Goal: Navigation & Orientation: Find specific page/section

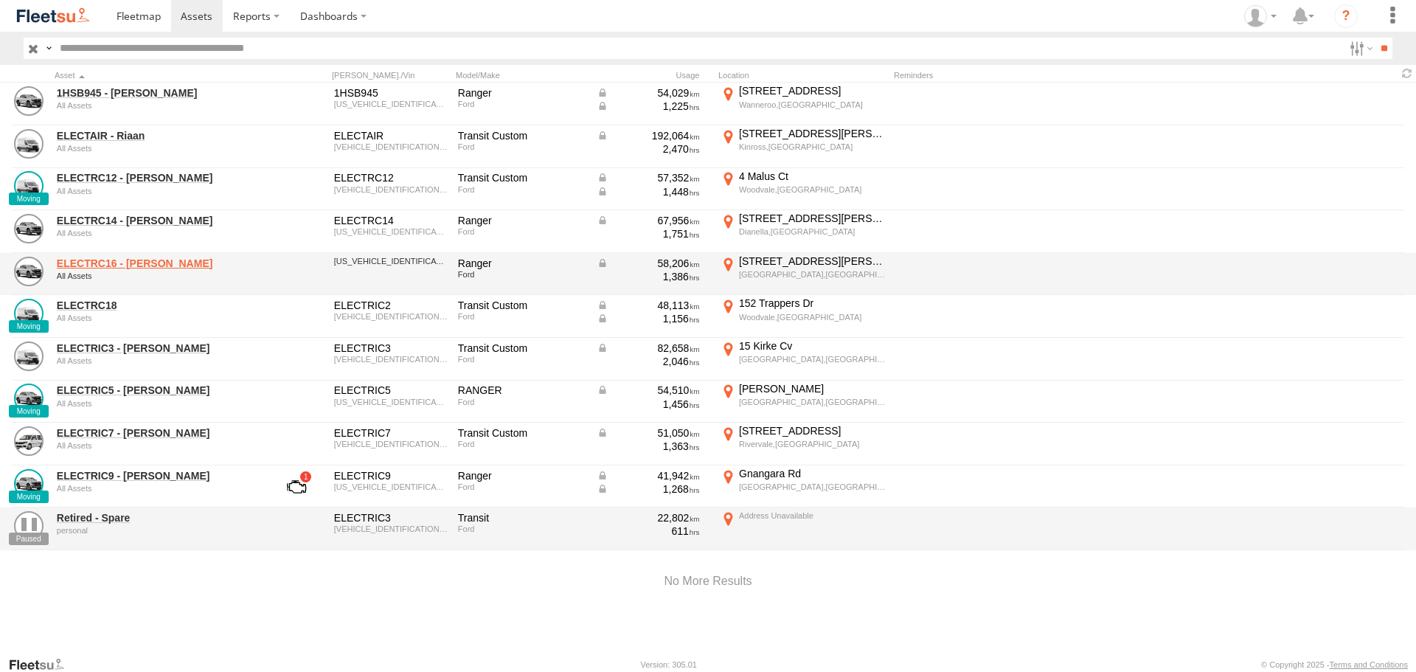
click at [129, 265] on link "ELECTRC16 - [PERSON_NAME]" at bounding box center [158, 263] width 202 height 13
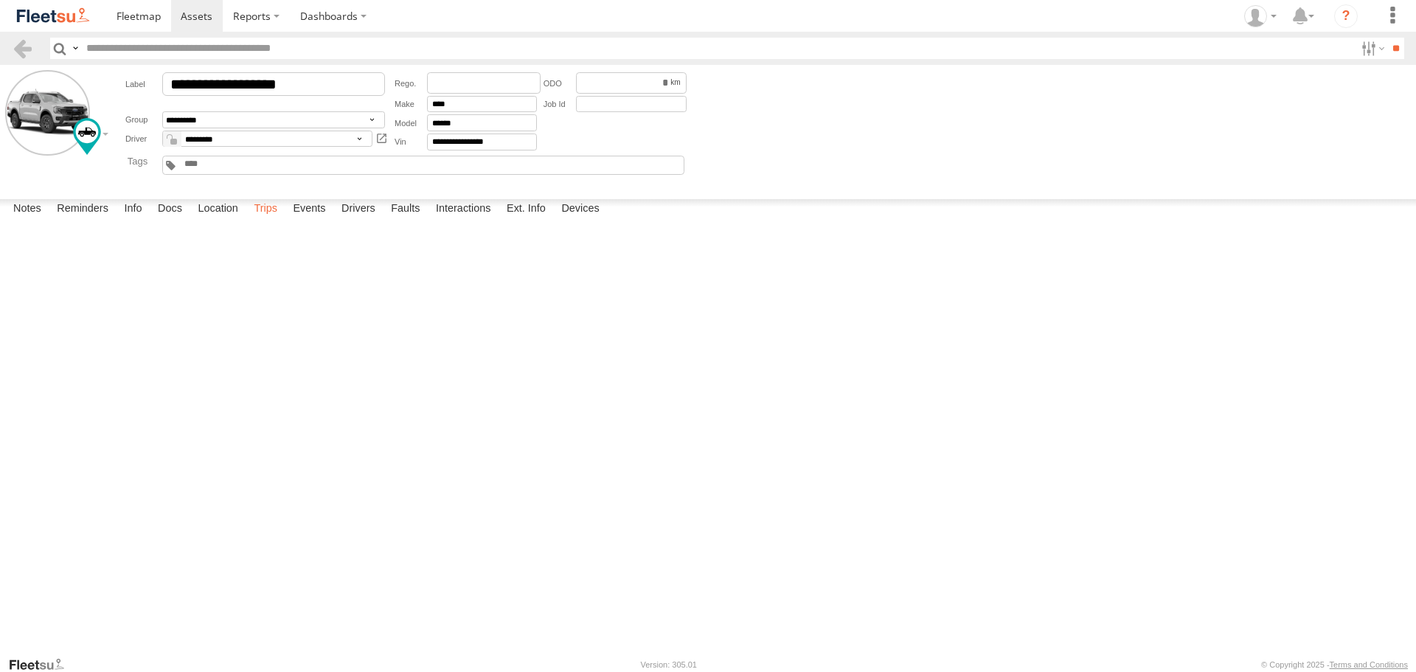
click at [274, 220] on label "Trips" at bounding box center [265, 209] width 38 height 21
click at [75, 18] on img at bounding box center [53, 16] width 77 height 20
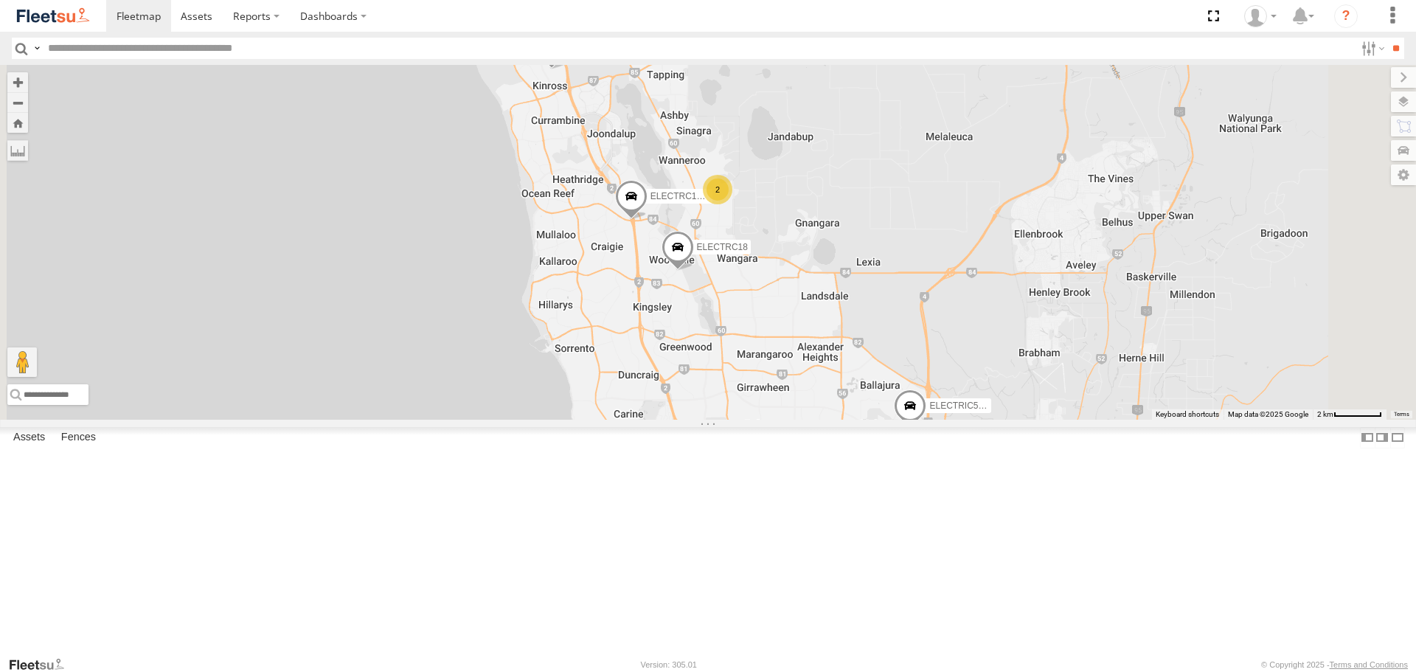
click at [647, 220] on span at bounding box center [631, 201] width 32 height 40
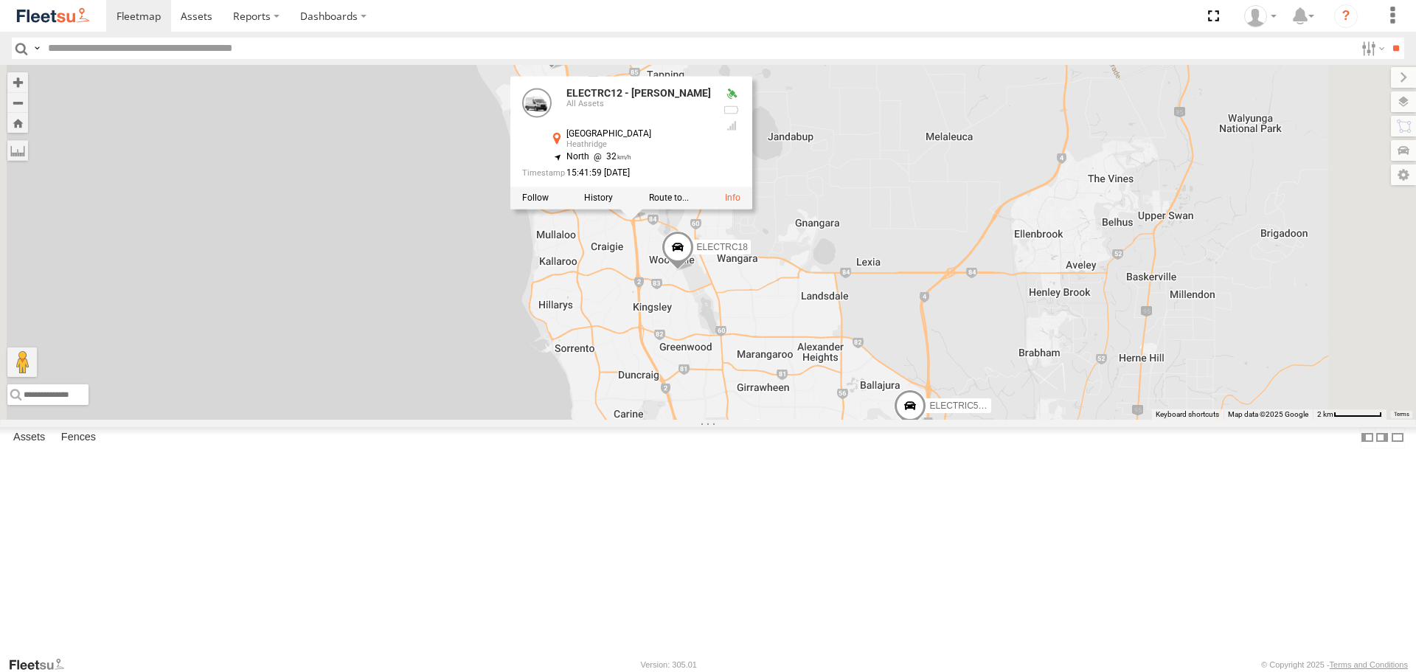
click at [993, 295] on div "ELECTRIC7 - John ELECTRIC5 - George ELECTRIC3 - Leo ELECTRC18 ELECTRC16 - Johnn…" at bounding box center [708, 242] width 1416 height 354
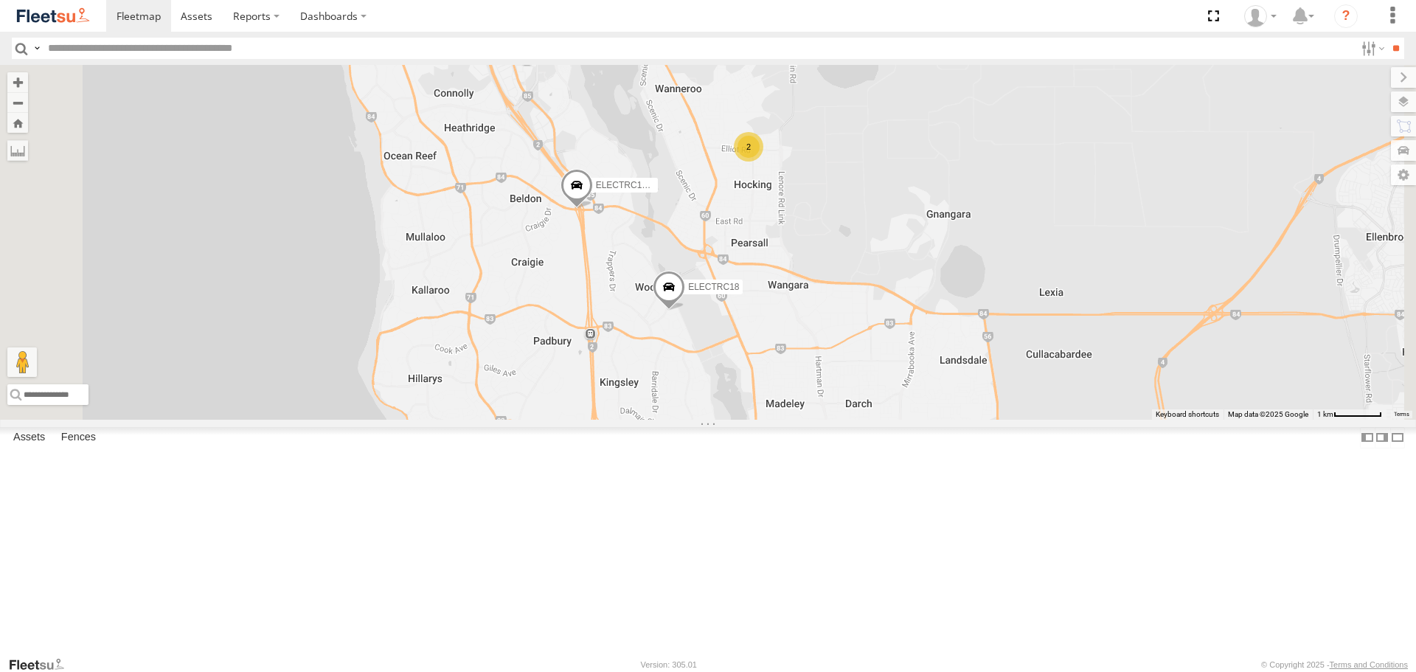
click at [685, 310] on span at bounding box center [669, 291] width 32 height 40
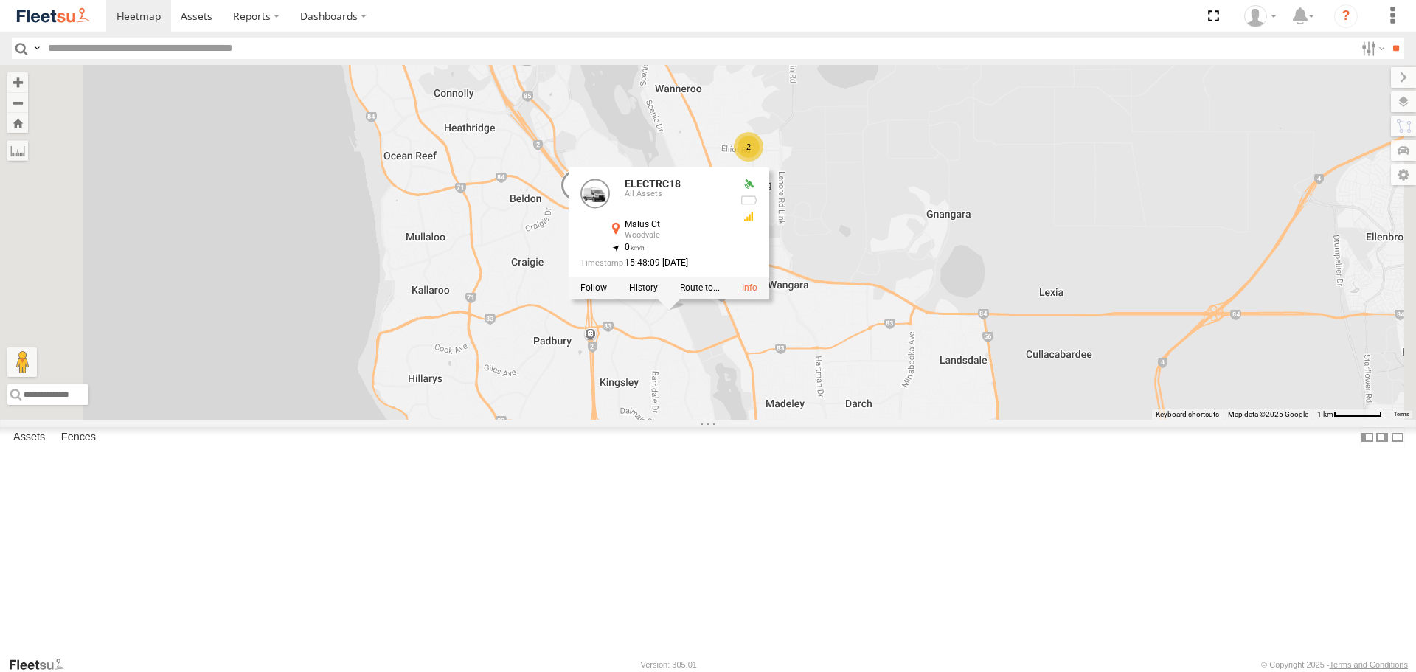
click at [995, 419] on div "ELECTRIC7 - John ELECTRIC5 - George ELECTRIC3 - Leo ELECTRC18 ELECTRC16 - Johnn…" at bounding box center [708, 242] width 1416 height 354
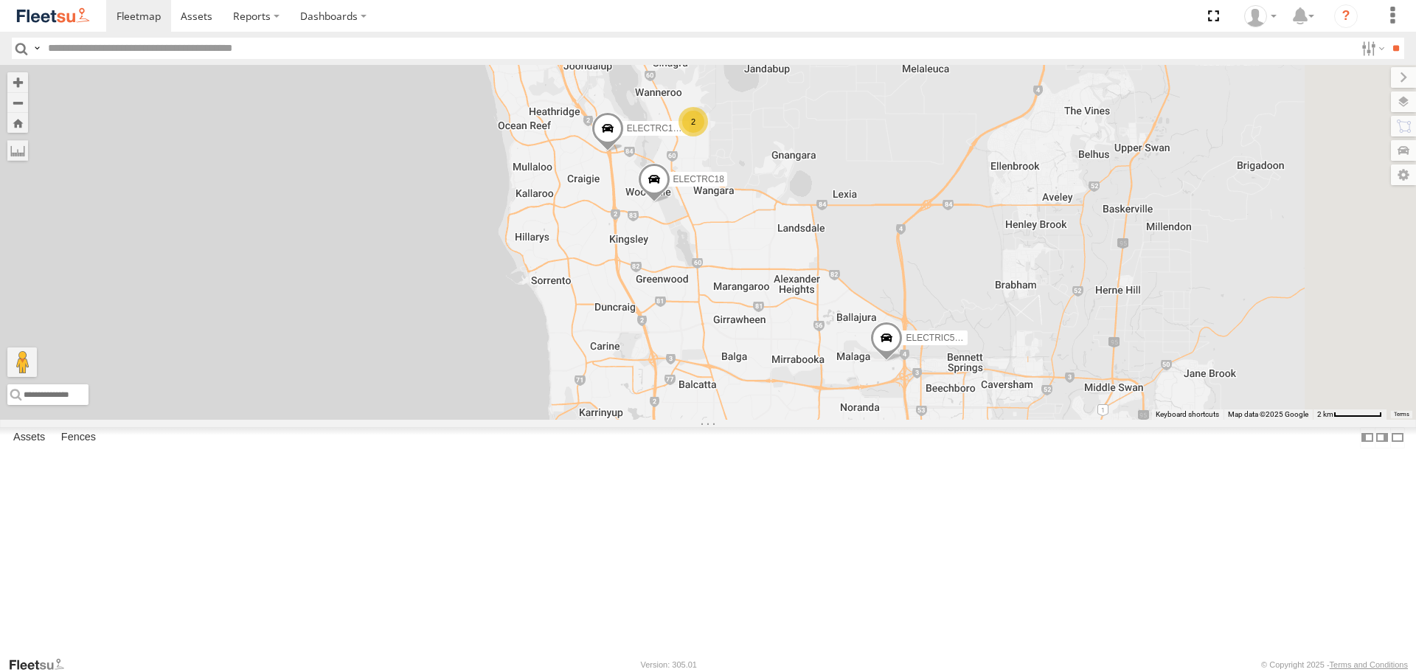
drag, startPoint x: 1091, startPoint y: 424, endPoint x: 959, endPoint y: 305, distance: 178.0
click at [959, 305] on div "ELECTRIC7 - John ELECTRIC5 - George ELECTRIC3 - Leo ELECTRC18 ELECTRC16 - Johnn…" at bounding box center [708, 242] width 1416 height 354
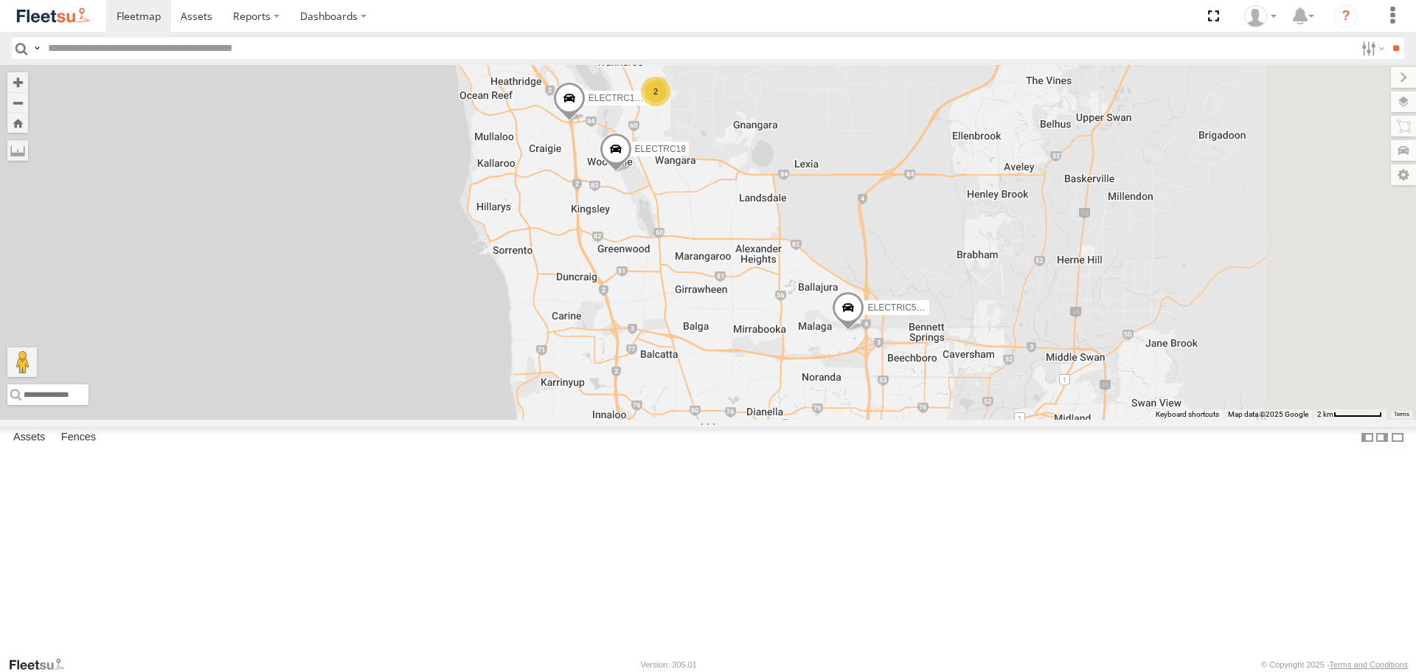
click at [1054, 419] on div "ELECTRIC7 - John ELECTRIC5 - George ELECTRIC3 - Leo ELECTRC18 ELECTRC16 - Johnn…" at bounding box center [708, 242] width 1416 height 354
click at [864, 332] on span at bounding box center [848, 312] width 32 height 40
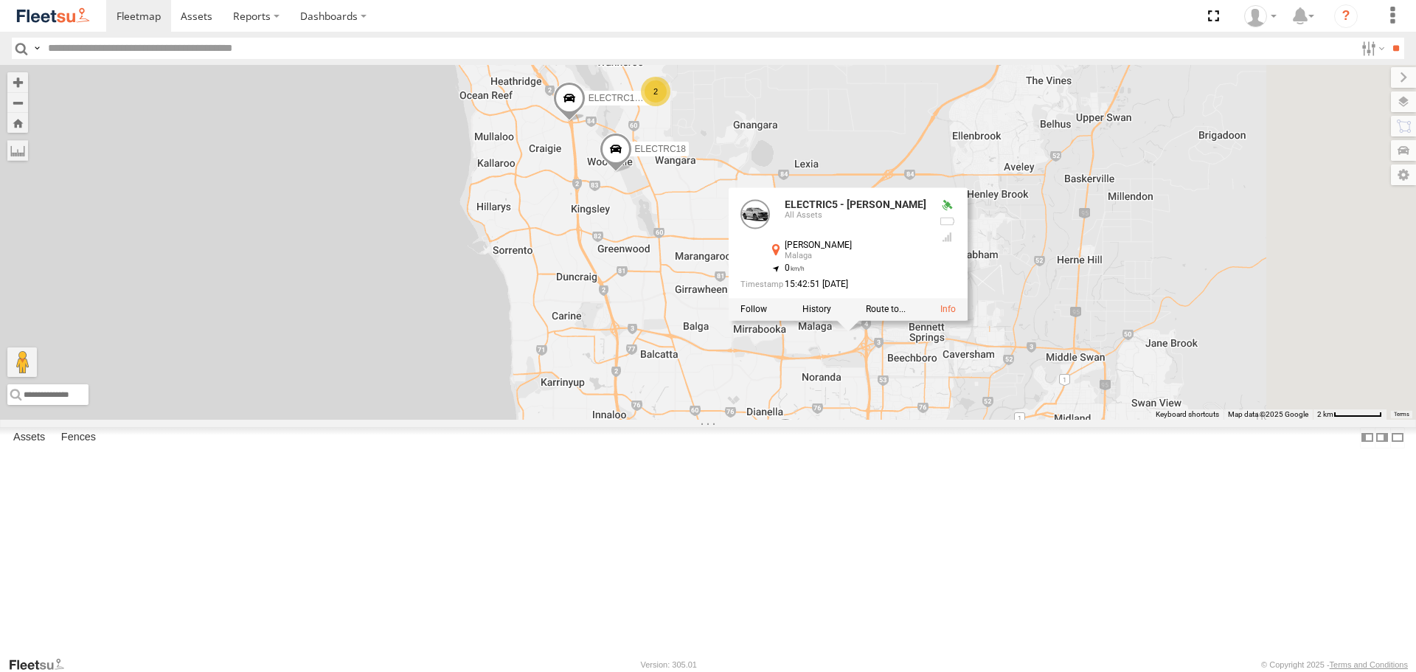
click at [1166, 419] on div "ELECTRIC7 - John ELECTRIC5 - George ELECTRIC3 - Leo ELECTRC18 ELECTRC16 - Johnn…" at bounding box center [708, 242] width 1416 height 354
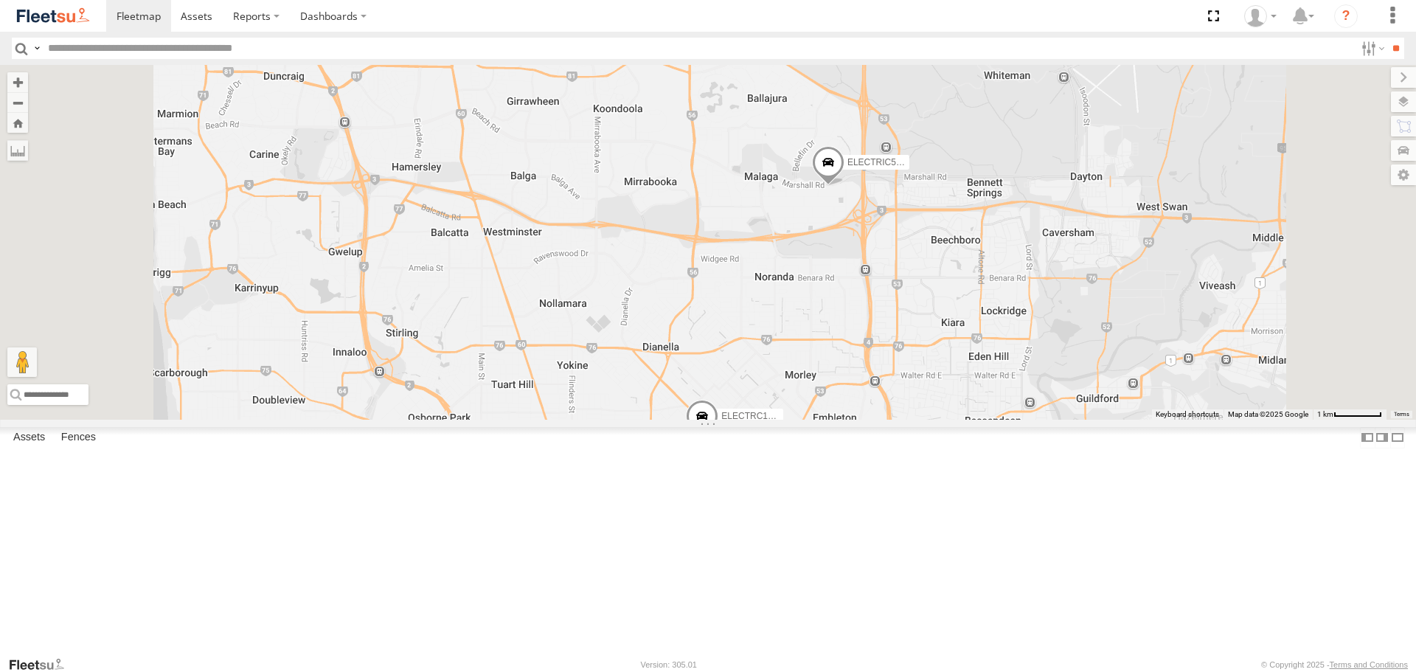
drag, startPoint x: 872, startPoint y: 491, endPoint x: 936, endPoint y: 283, distance: 217.8
click at [936, 285] on div "ELECTRIC7 - John ELECTRIC5 - George ELECTRIC3 - Leo ELECTRC18 ELECTRC16 - Johnn…" at bounding box center [708, 242] width 1416 height 354
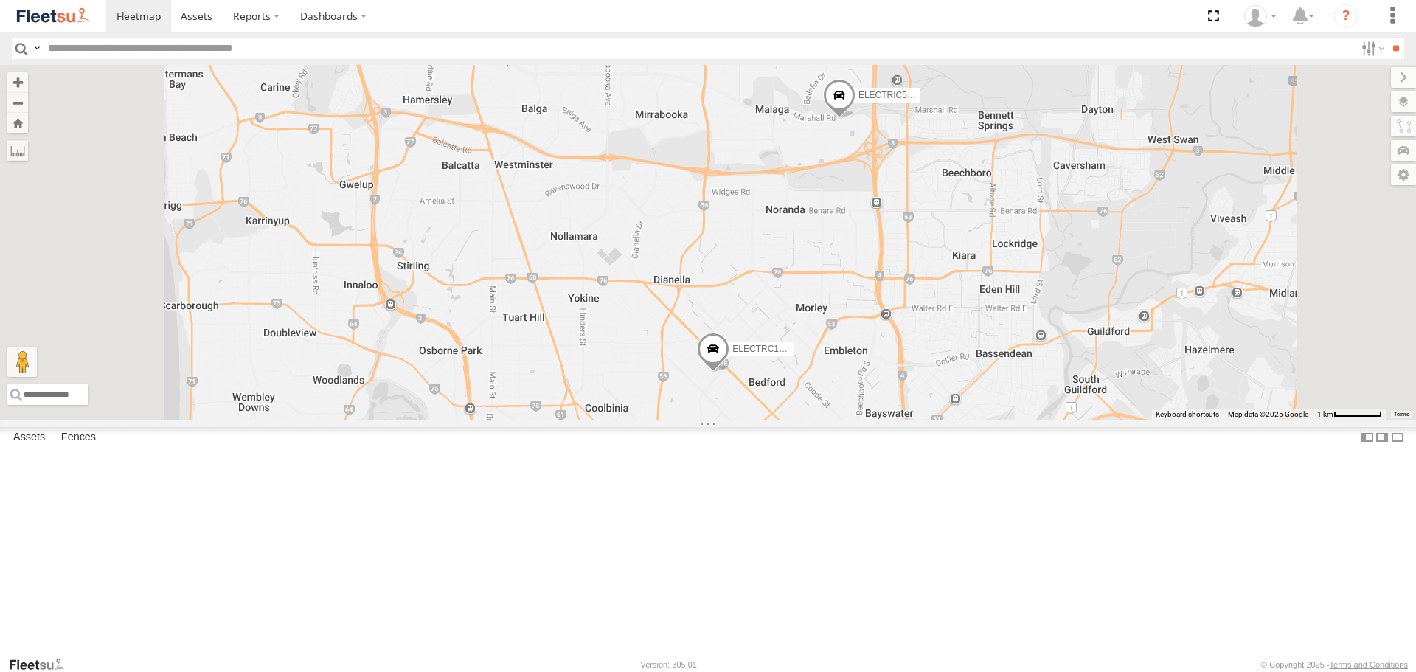
click at [729, 372] on span at bounding box center [713, 353] width 32 height 40
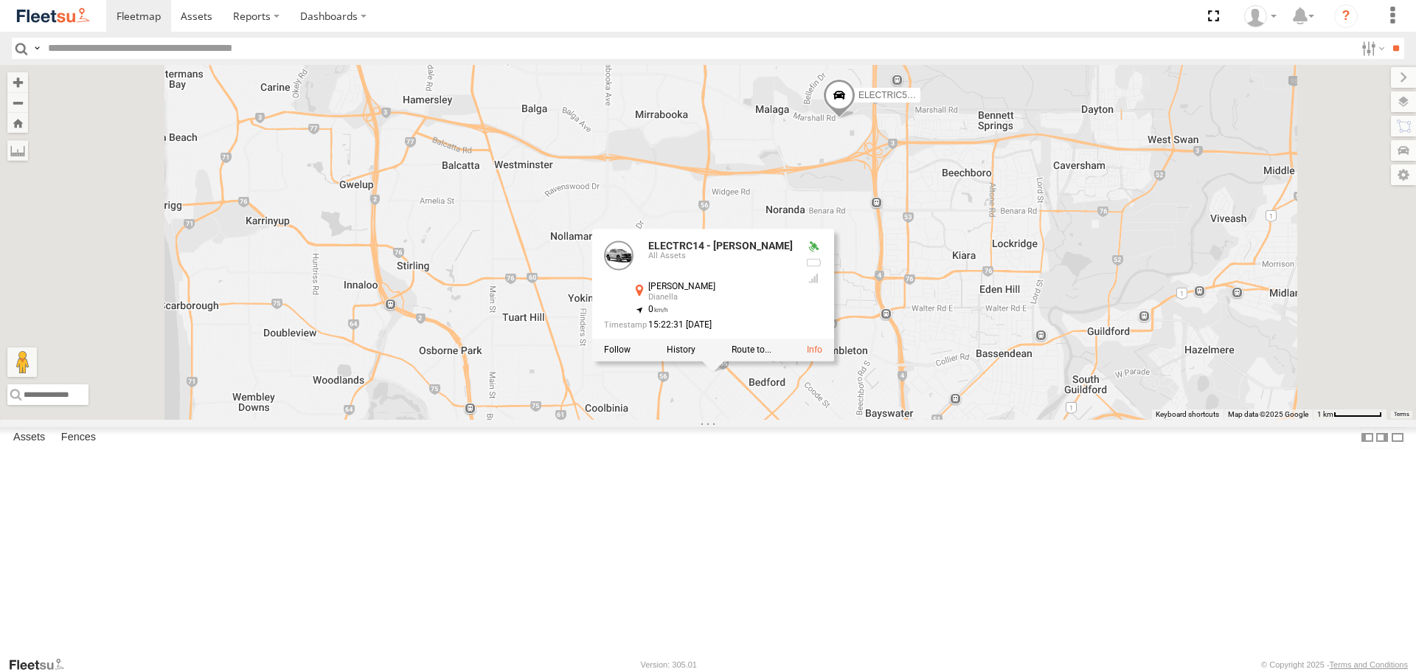
click at [841, 256] on div "ELECTRIC7 - John ELECTRIC5 - George ELECTRIC3 - Leo ELECTRC18 ELECTRC16 - Johnn…" at bounding box center [708, 242] width 1416 height 354
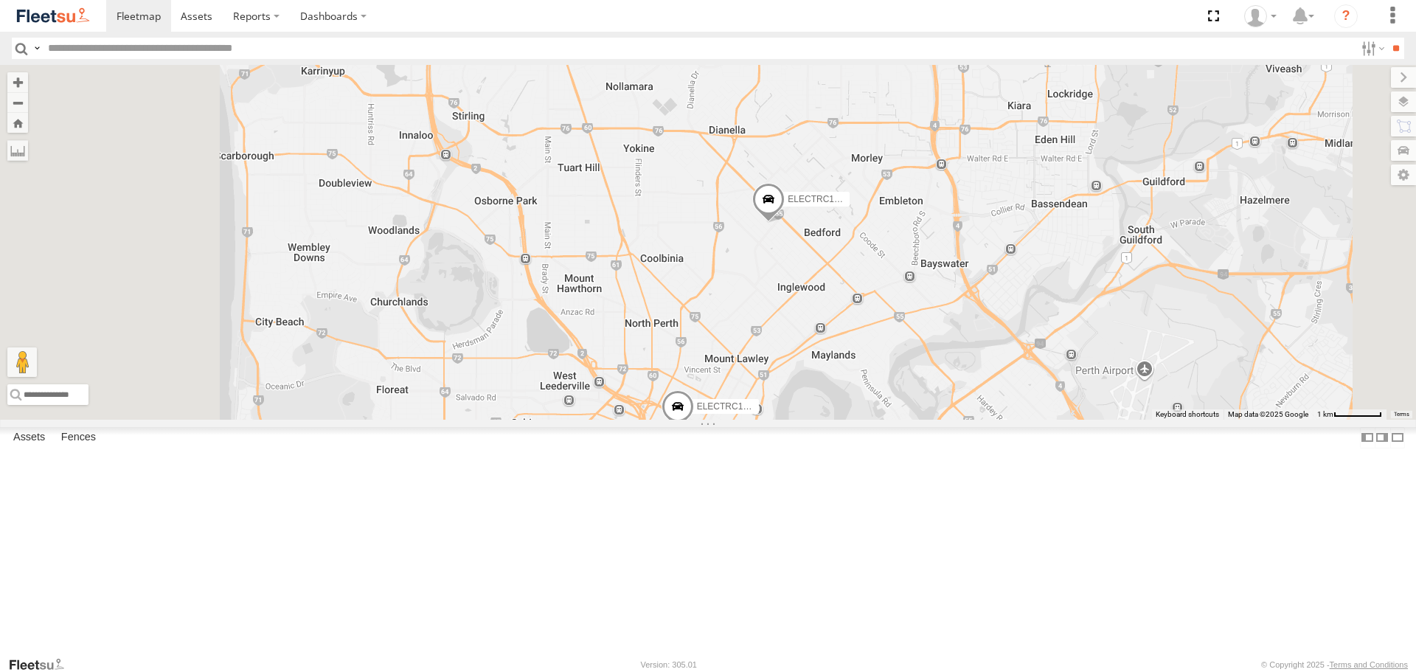
drag, startPoint x: 783, startPoint y: 437, endPoint x: 875, endPoint y: 188, distance: 265.0
click at [875, 190] on div "ELECTRIC7 - John ELECTRIC5 - George ELECTRIC3 - Leo ELECTRC18 ELECTRC16 - Johnn…" at bounding box center [708, 242] width 1416 height 354
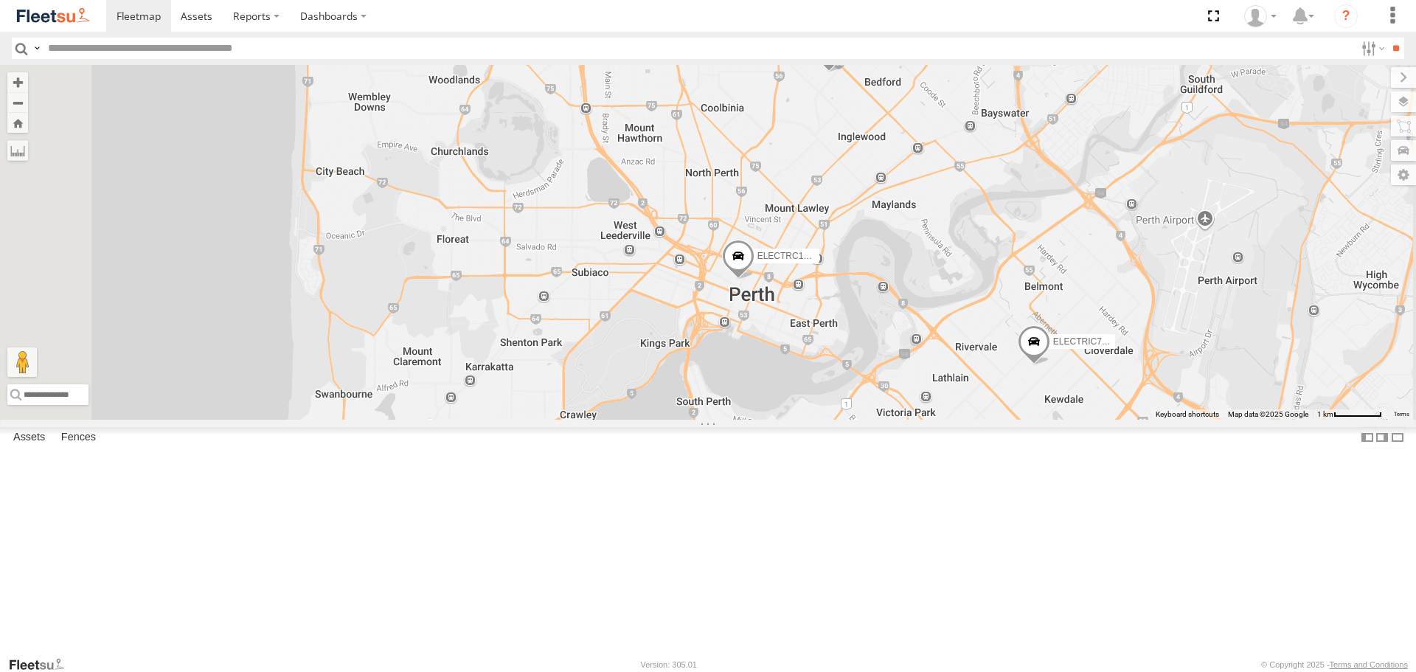
click at [754, 279] on span at bounding box center [738, 260] width 32 height 40
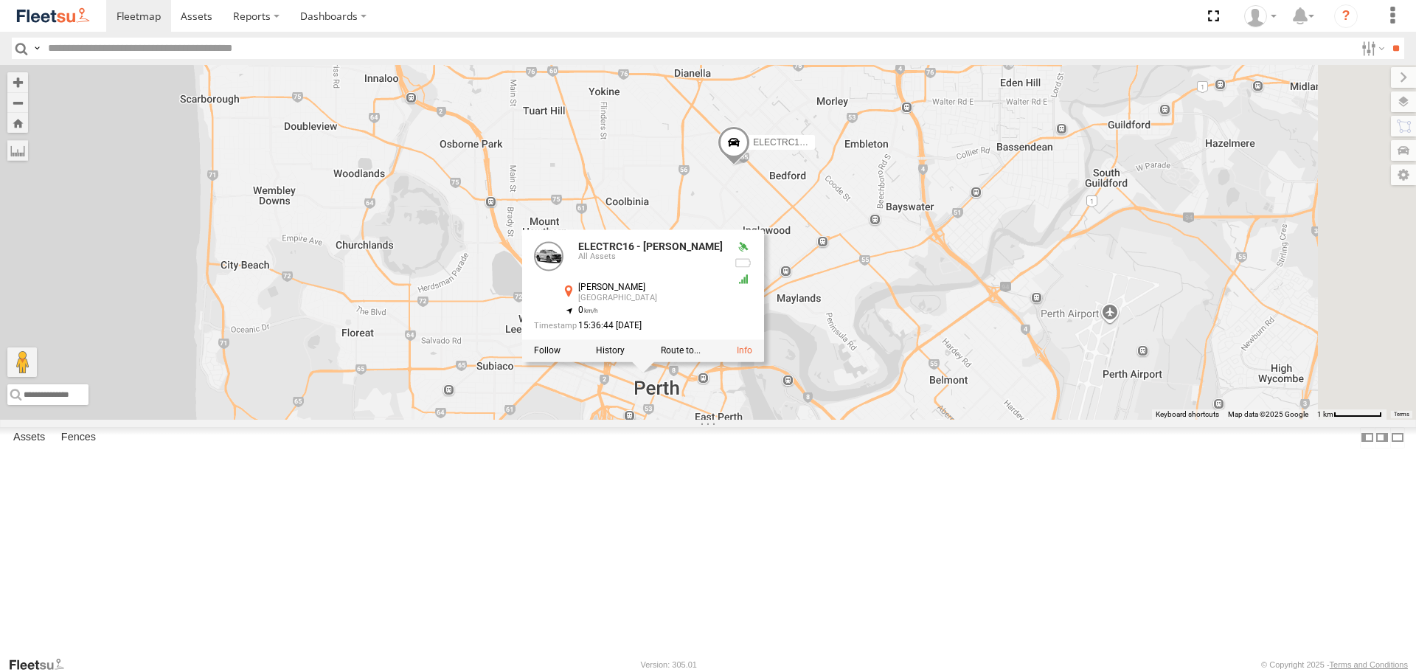
drag, startPoint x: 1163, startPoint y: 355, endPoint x: 1063, endPoint y: 460, distance: 144.5
click at [1063, 419] on div "ELECTRIC7 - John ELECTRIC5 - George ELECTRIC3 - Leo ELECTRC18 ELECTRC16 - Johnn…" at bounding box center [708, 242] width 1416 height 354
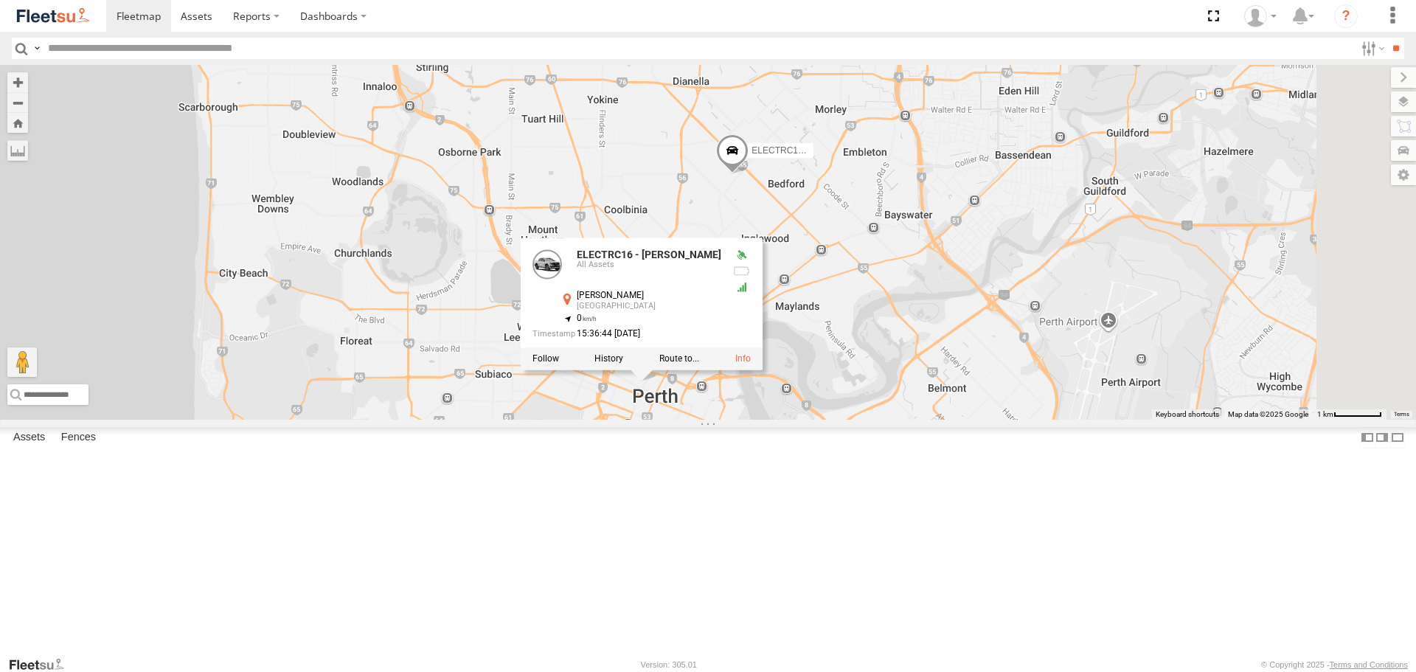
click at [953, 467] on span at bounding box center [937, 447] width 32 height 40
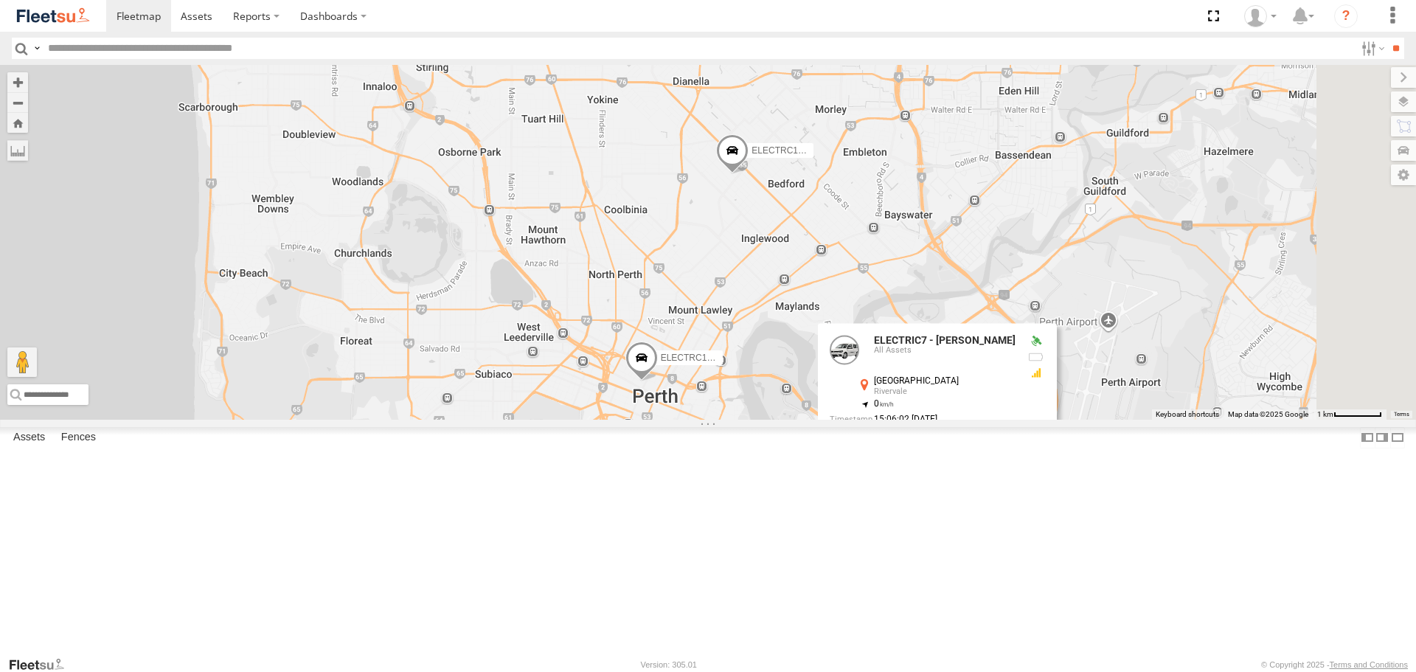
click at [825, 369] on div "ELECTRIC7 - John ELECTRIC5 - George ELECTRIC3 - Leo ELECTRC18 ELECTRC16 - Johnn…" at bounding box center [708, 242] width 1416 height 354
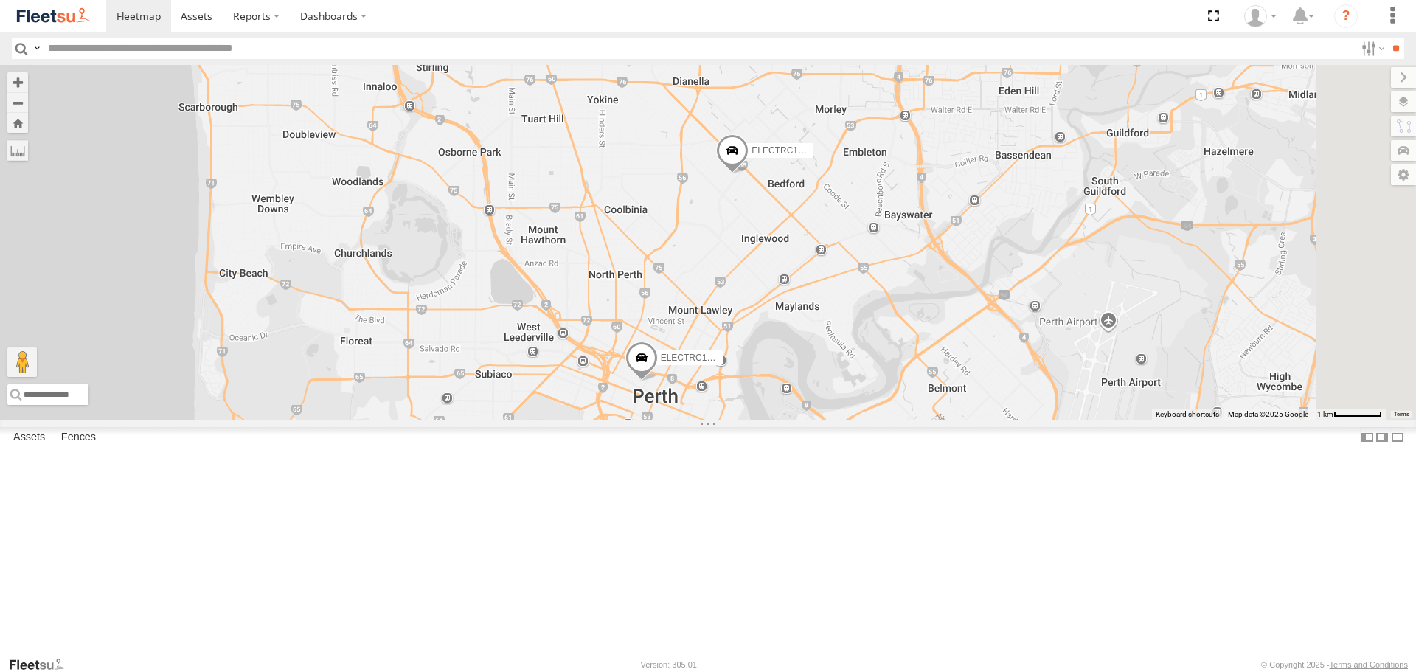
click at [658, 381] on span at bounding box center [641, 361] width 32 height 40
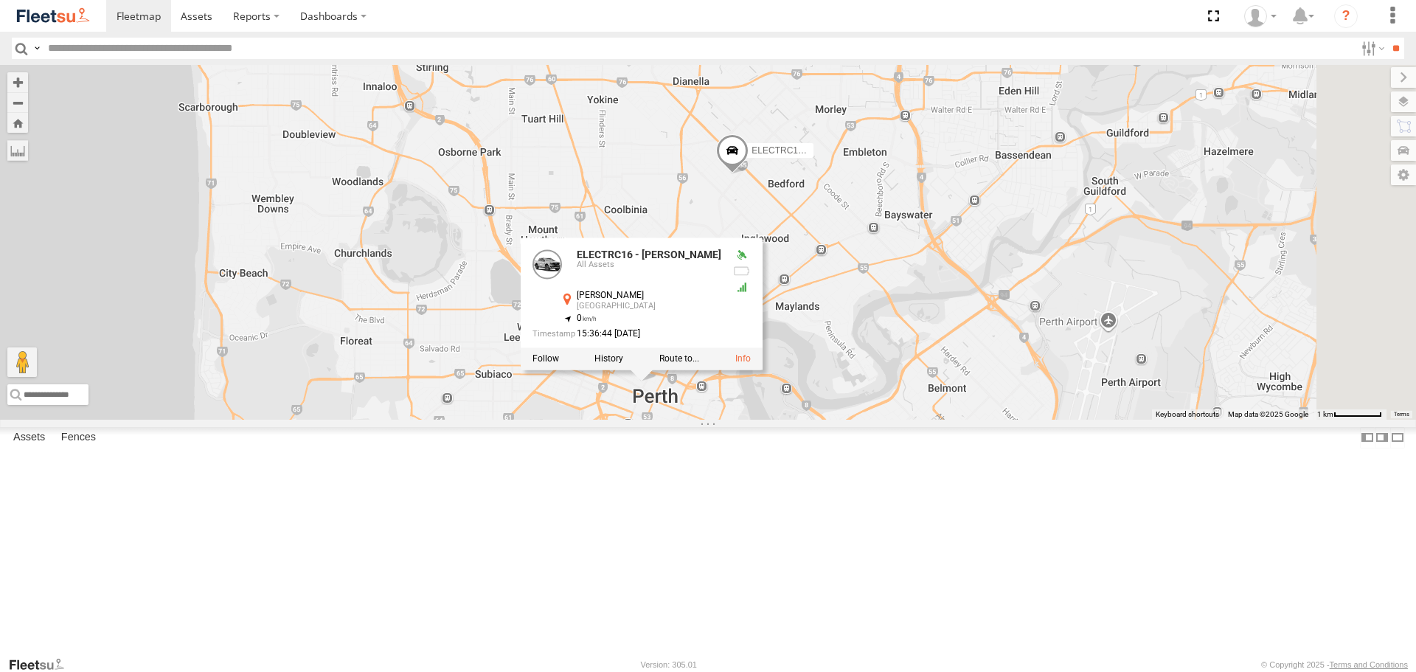
click at [973, 383] on div "ELECTRIC7 - John ELECTRIC5 - George ELECTRIC3 - Leo ELECTRC18 ELECTRC16 - Johnn…" at bounding box center [708, 242] width 1416 height 354
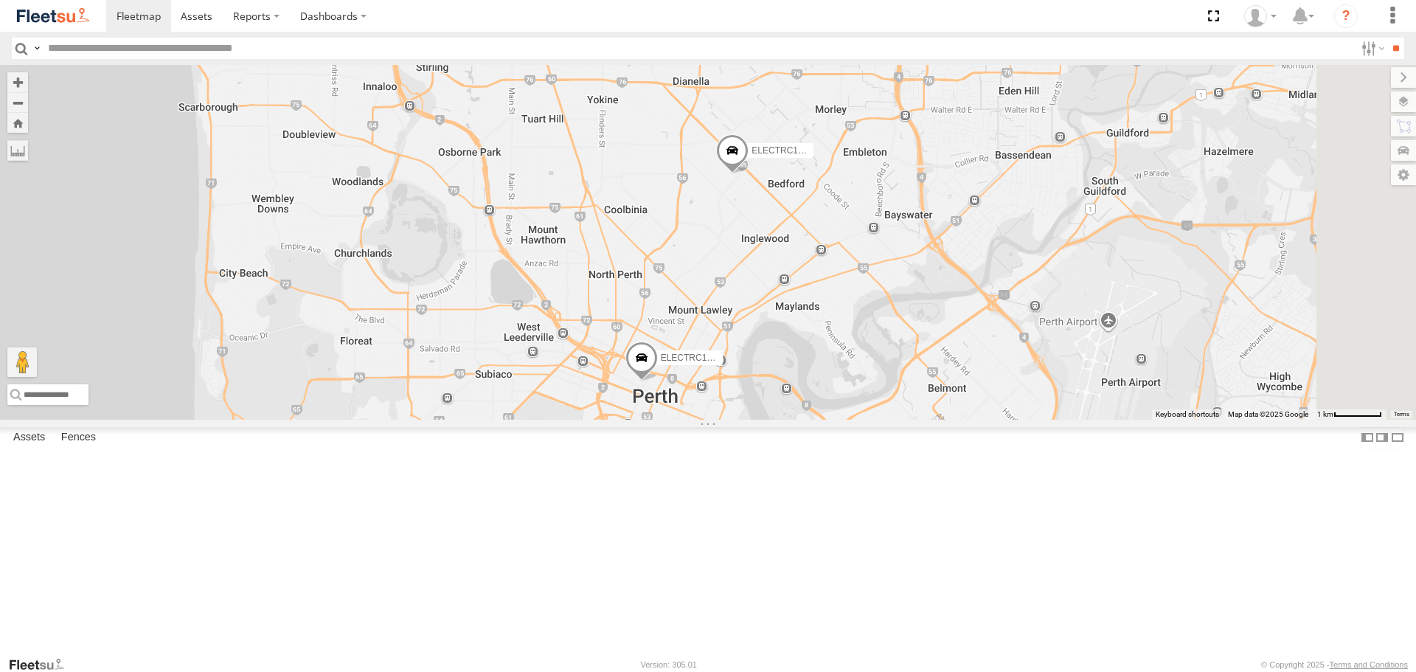
click at [82, 11] on img at bounding box center [53, 16] width 77 height 20
